Goal: Information Seeking & Learning: Learn about a topic

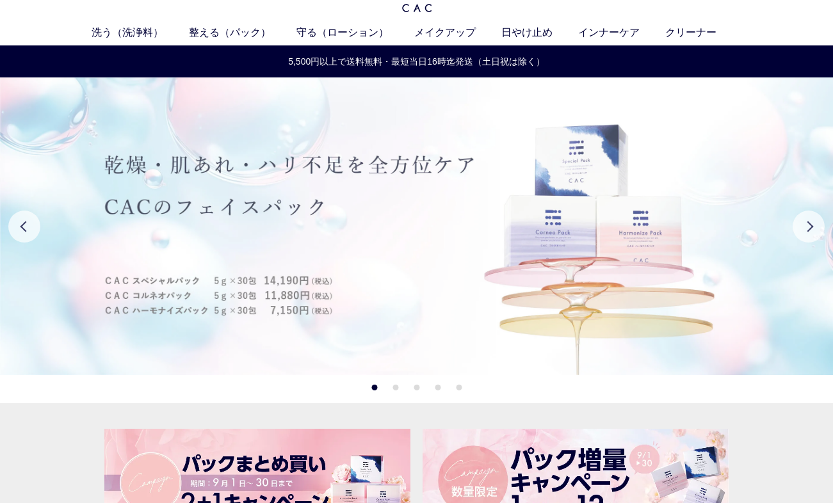
scroll to position [19, 0]
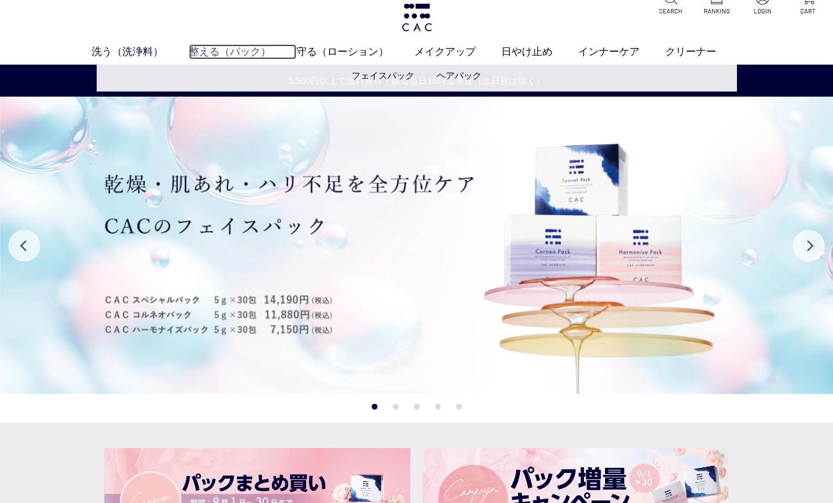
click at [234, 55] on link "整える（パック）" at bounding box center [243, 51] width 108 height 15
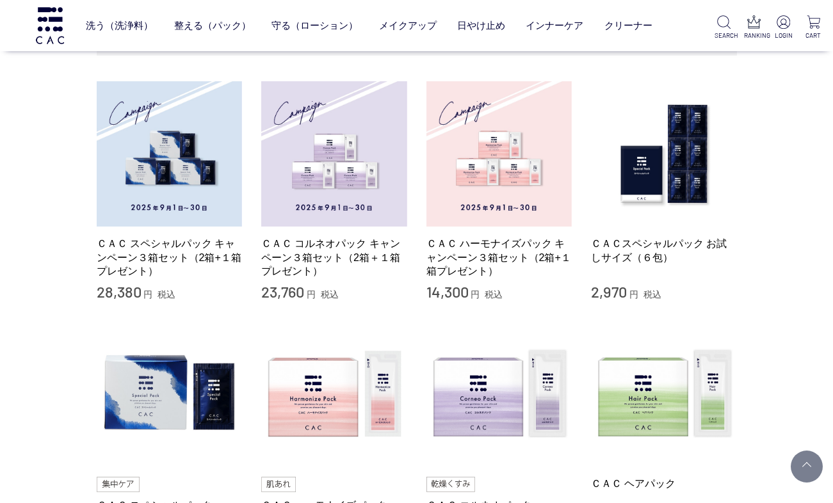
scroll to position [270, 0]
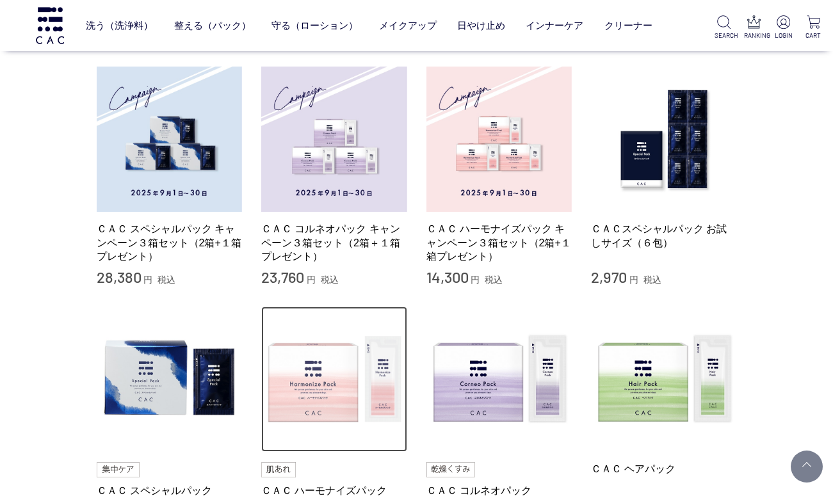
click at [340, 372] on img at bounding box center [334, 380] width 146 height 146
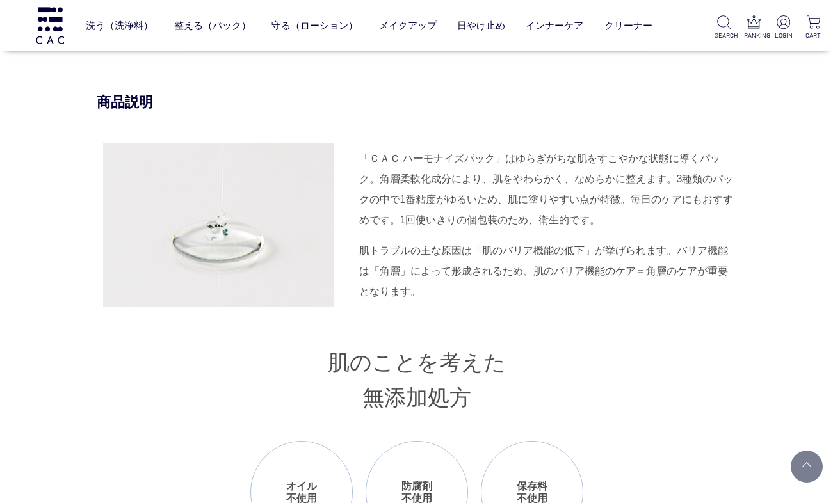
scroll to position [1171, 0]
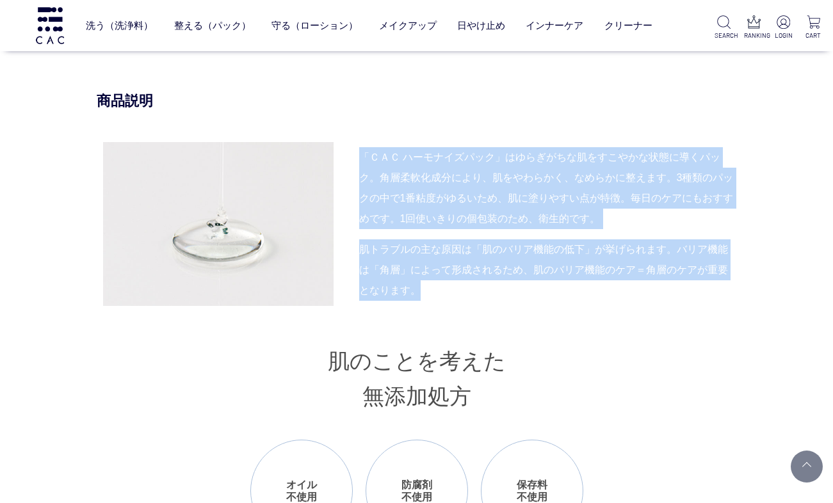
drag, startPoint x: 357, startPoint y: 154, endPoint x: 439, endPoint y: 295, distance: 163.3
click at [439, 295] on div "「ＣＡＣ ハーモナイズパック」はゆらぎがちな肌をすこやかな状態に導くパック。角層柔軟化成分により、肌をやわらかく、なめらかに整えます。3種類のパックの中で1番…" at bounding box center [417, 224] width 640 height 164
copy div "「ＣＡＣ ハーモナイズパック」はゆらぎがちな肌をすこやかな状態に導くパック。角層柔軟化成分により、肌をやわらかく、なめらかに整えます。3種類のパックの中で1番…"
click at [523, 170] on div "「ＣＡＣ ハーモナイズパック」はゆらぎがちな肌をすこやかな状態に導くパック。角層柔軟化成分により、肌をやわらかく、なめらかに整えます。3種類のパックの中で1番…" at bounding box center [548, 188] width 378 height 82
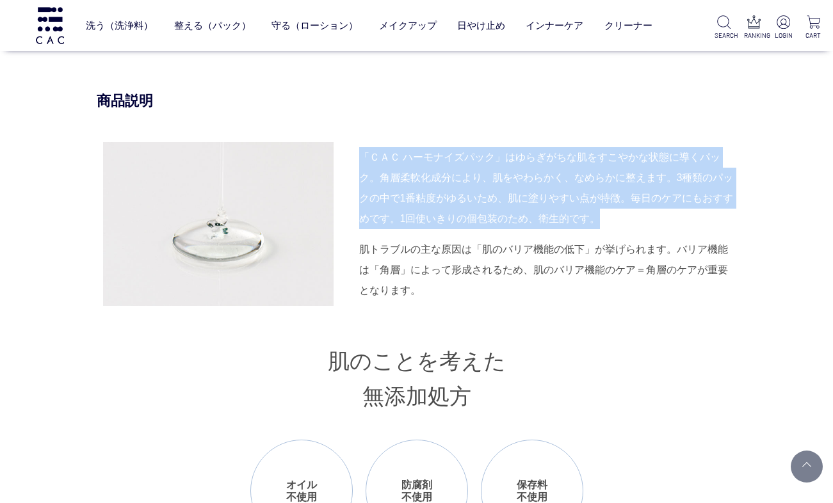
drag, startPoint x: 355, startPoint y: 158, endPoint x: 617, endPoint y: 215, distance: 268.2
click at [617, 215] on div "「ＣＡＣ ハーモナイズパック」はゆらぎがちな肌をすこやかな状態に導くパック。角層柔軟化成分により、肌をやわらかく、なめらかに整えます。3種類のパックの中で1番…" at bounding box center [417, 224] width 640 height 164
copy div "「ＣＡＣ ハーモナイズパック」はゆらぎがちな肌をすこやかな状態に導くパック。角層柔軟化成分により、肌をやわらかく、なめらかに整えます。3種類のパックの中で1番…"
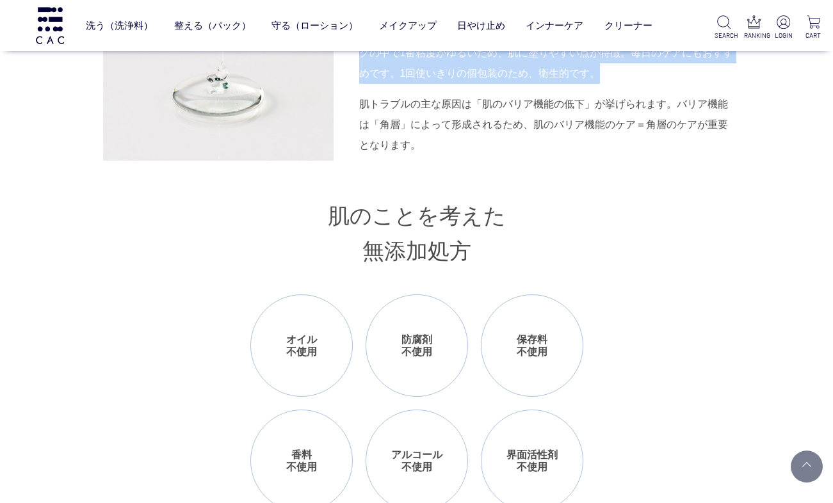
scroll to position [1315, 0]
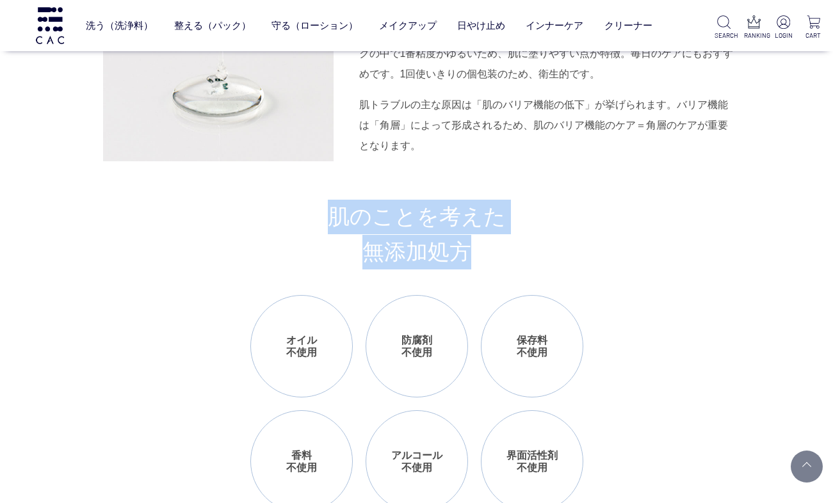
drag, startPoint x: 332, startPoint y: 212, endPoint x: 475, endPoint y: 253, distance: 148.6
click at [475, 253] on h3 "肌のことを考えた 無添加処方" at bounding box center [417, 235] width 640 height 70
copy h3 "肌のことを考えた 無添加処方"
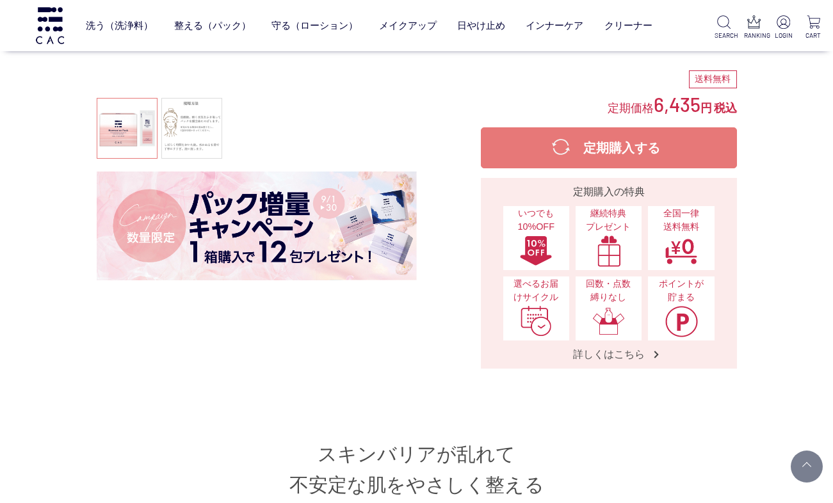
scroll to position [269, 0]
